Goal: Find specific page/section: Find specific page/section

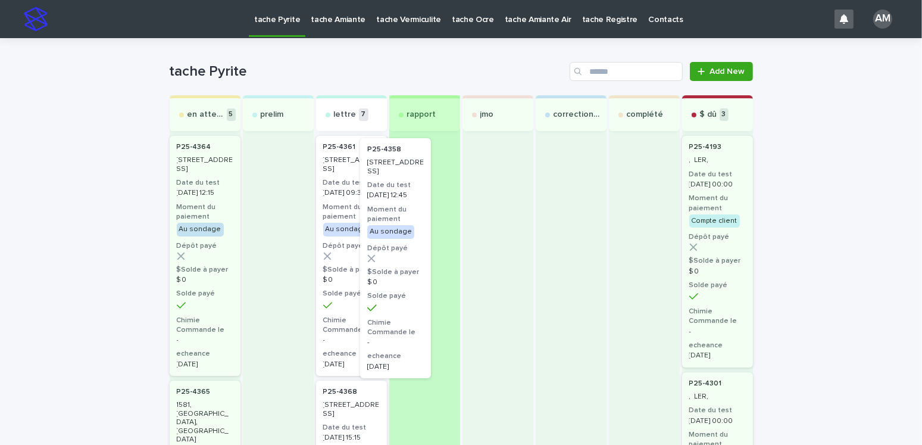
drag, startPoint x: 345, startPoint y: 195, endPoint x: 411, endPoint y: 198, distance: 66.7
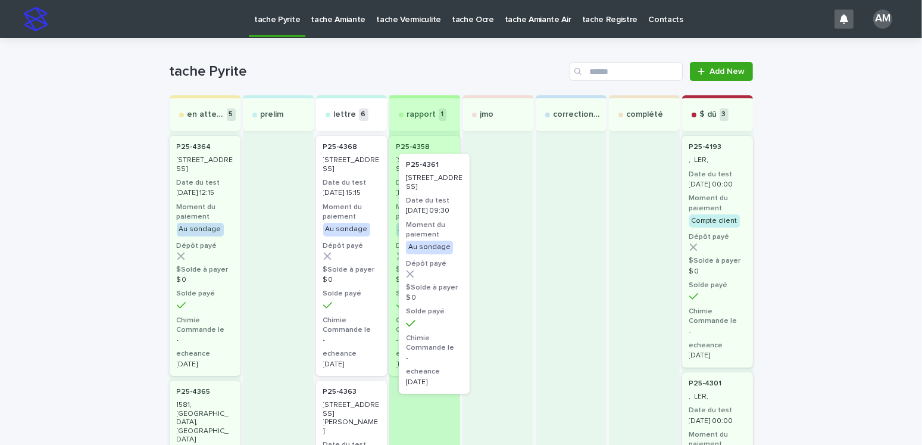
drag, startPoint x: 341, startPoint y: 179, endPoint x: 432, endPoint y: 199, distance: 93.2
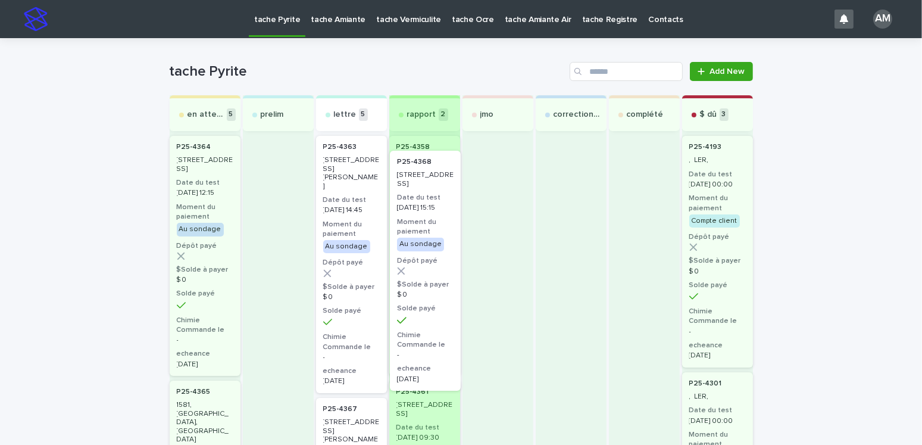
drag, startPoint x: 339, startPoint y: 183, endPoint x: 432, endPoint y: 204, distance: 94.5
